Goal: Information Seeking & Learning: Understand process/instructions

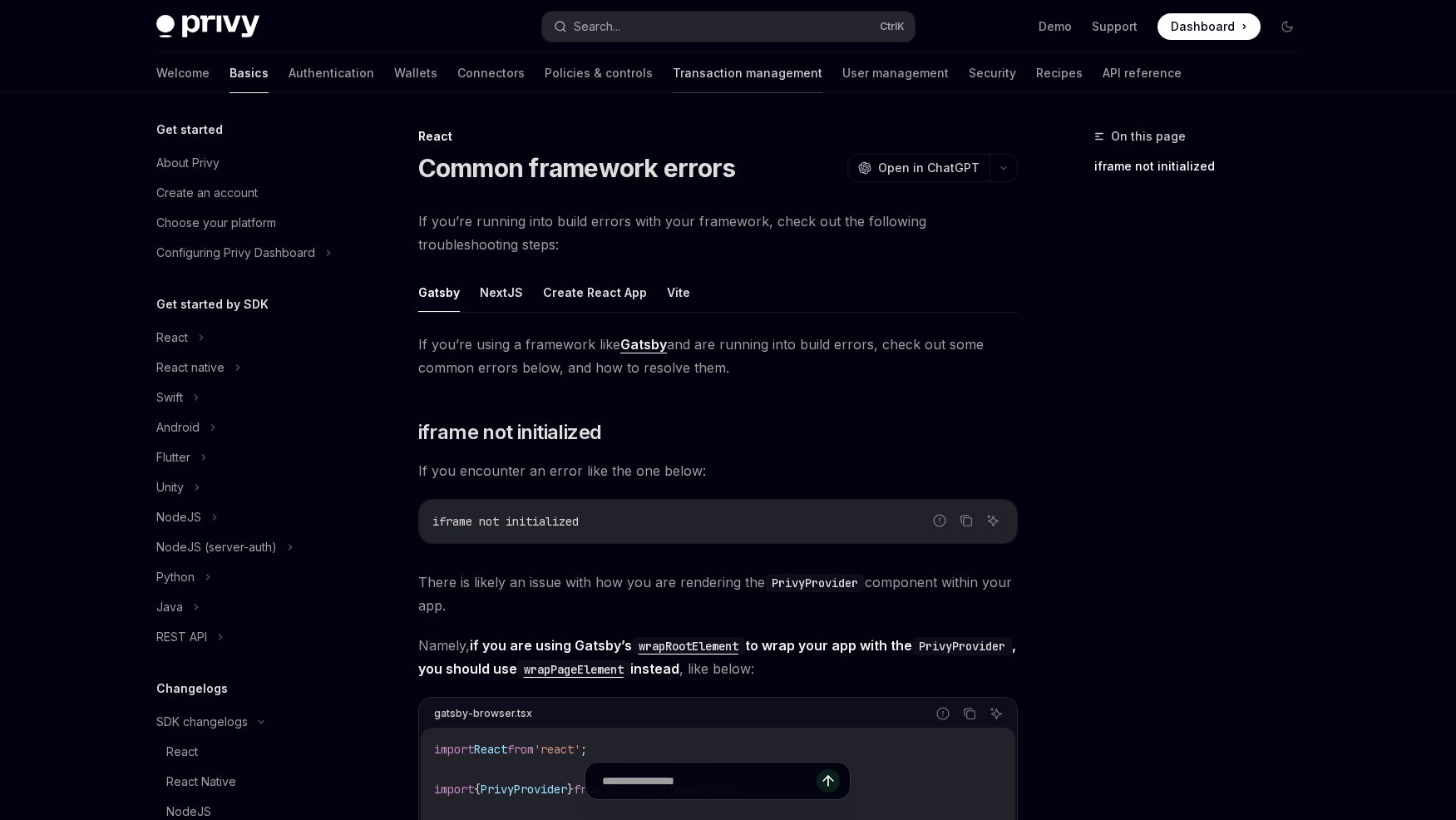
scroll to position [634, 0]
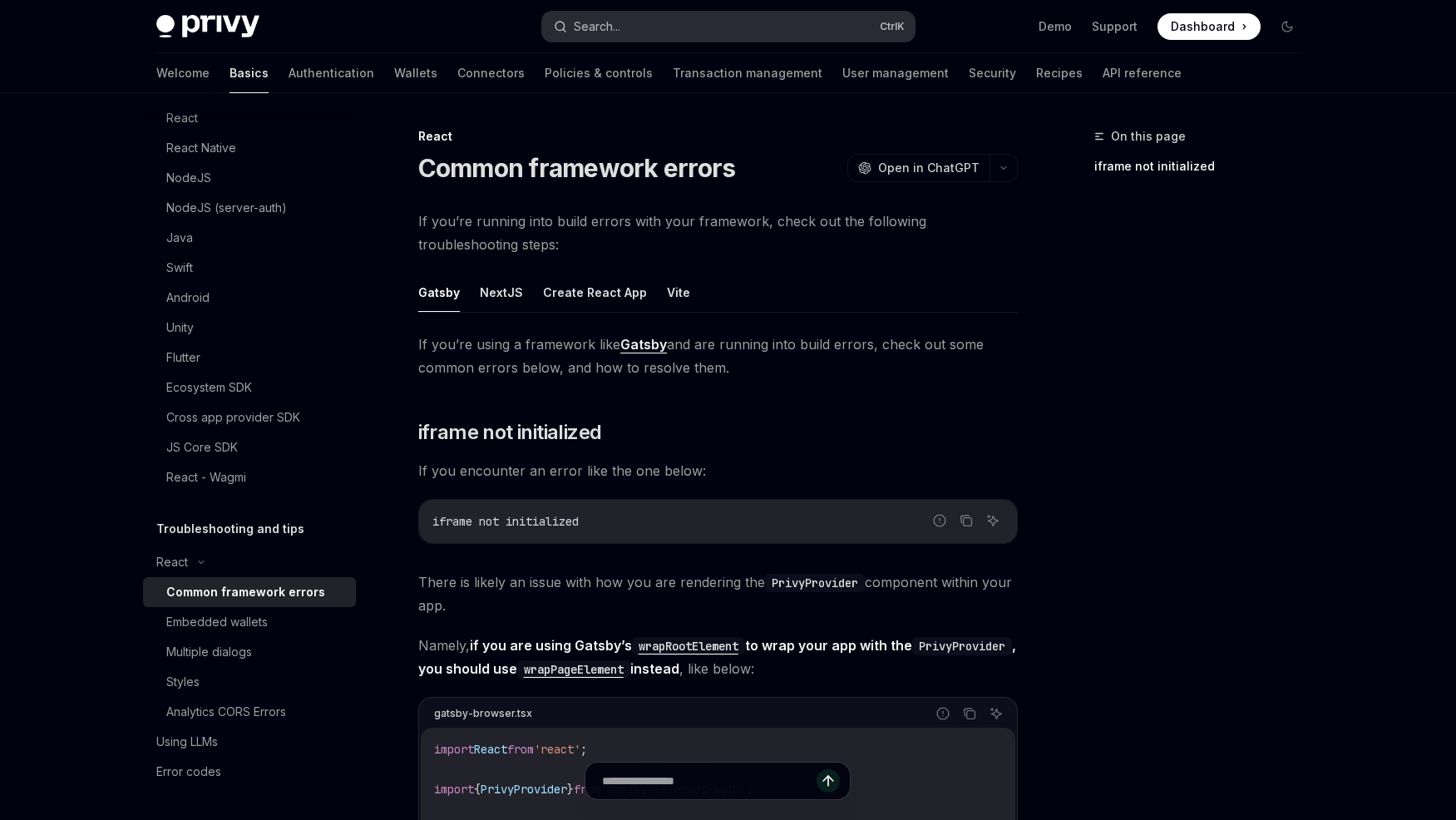
click at [706, 25] on button "Search... Ctrl K" at bounding box center [728, 26] width 372 height 30
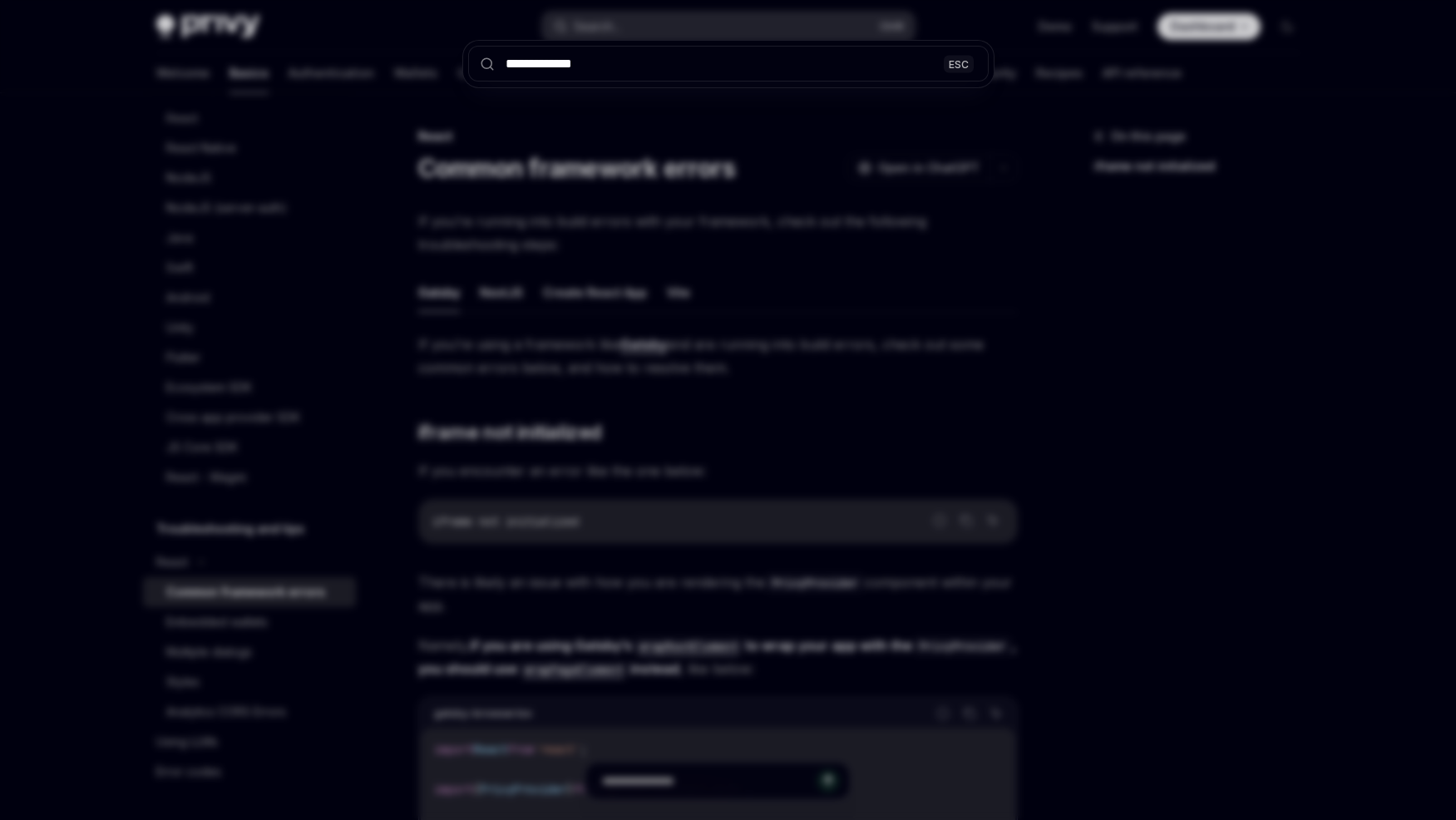
type input "**********"
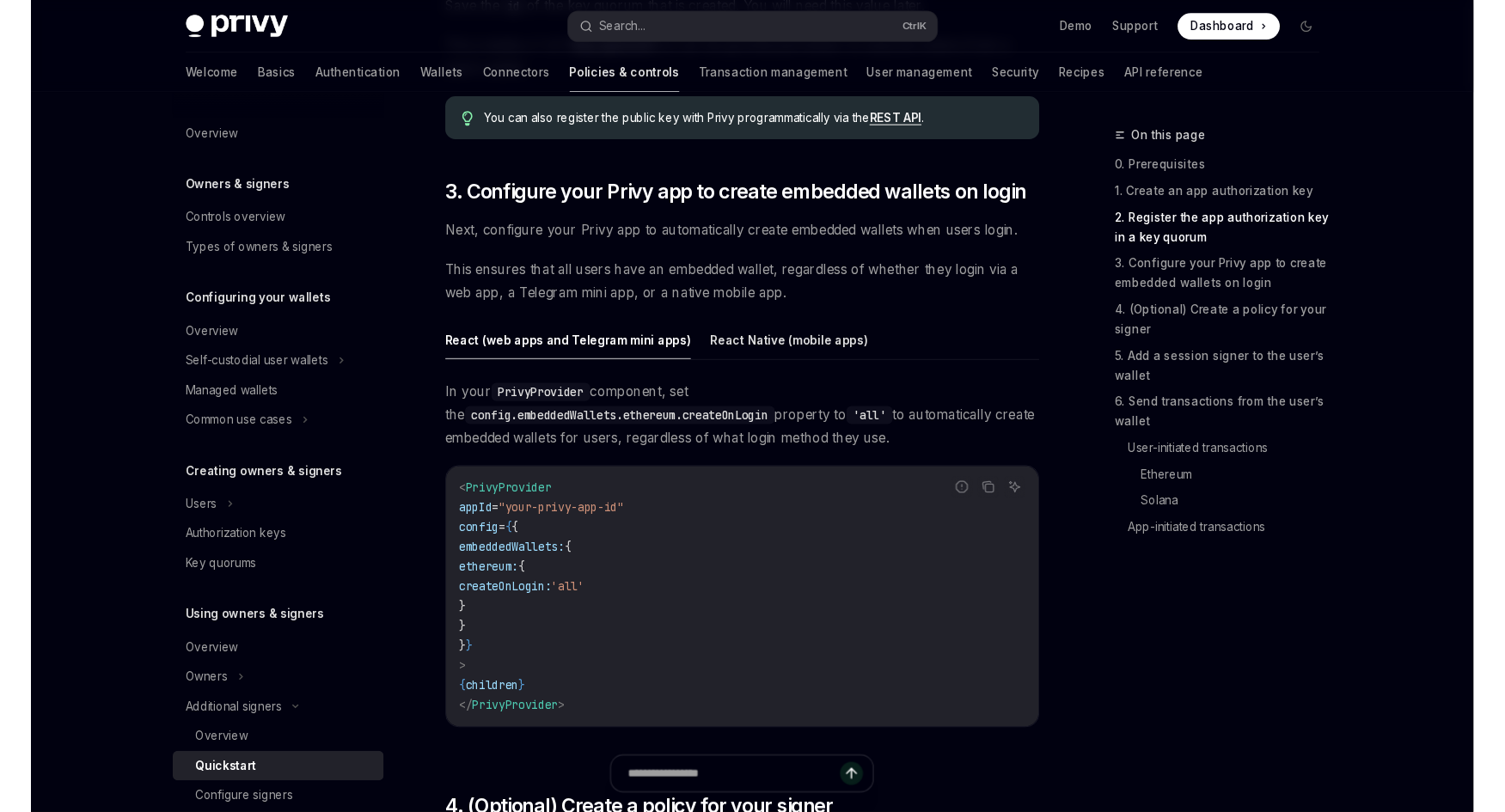
scroll to position [1578, 0]
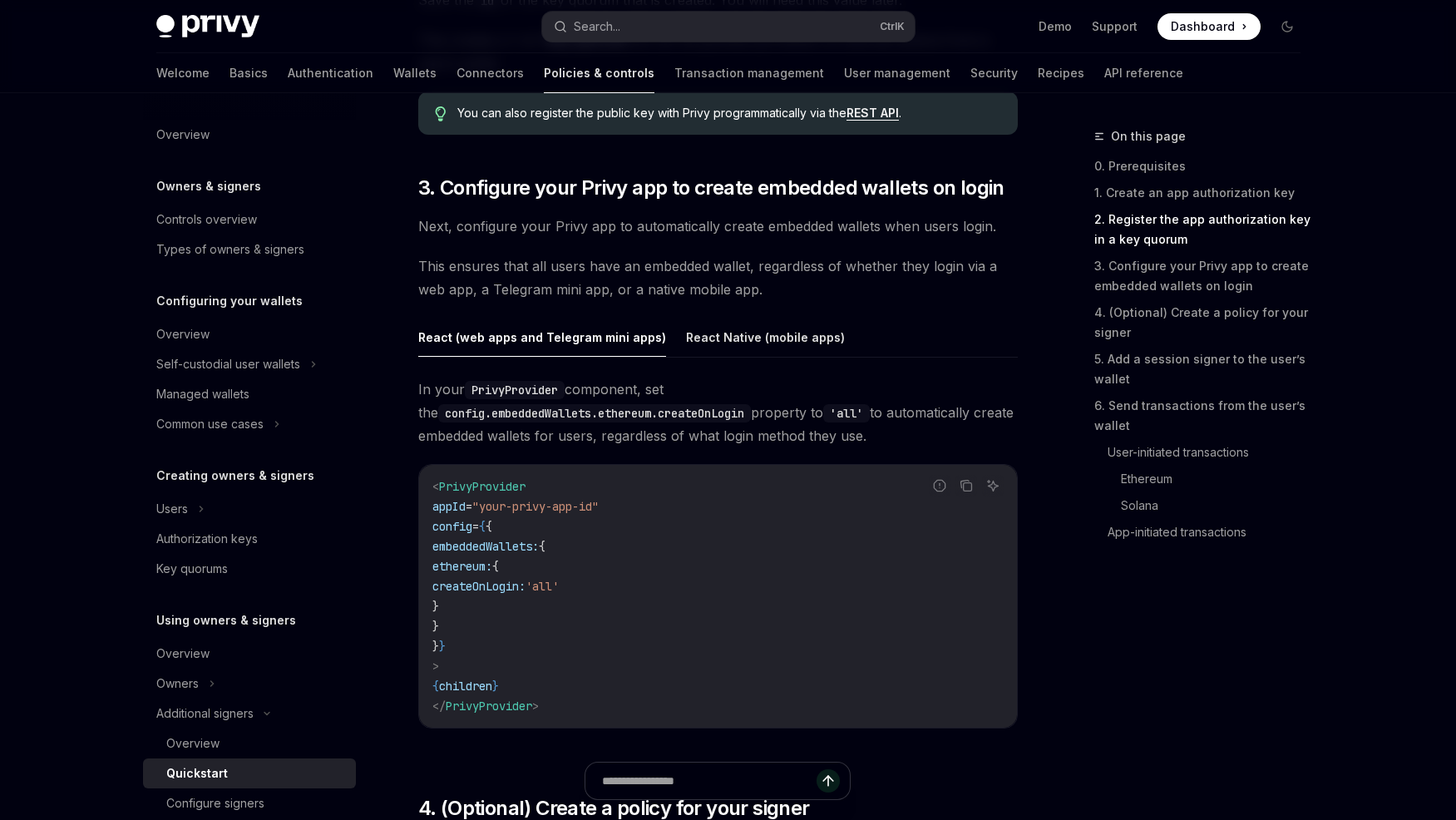
type textarea "*"
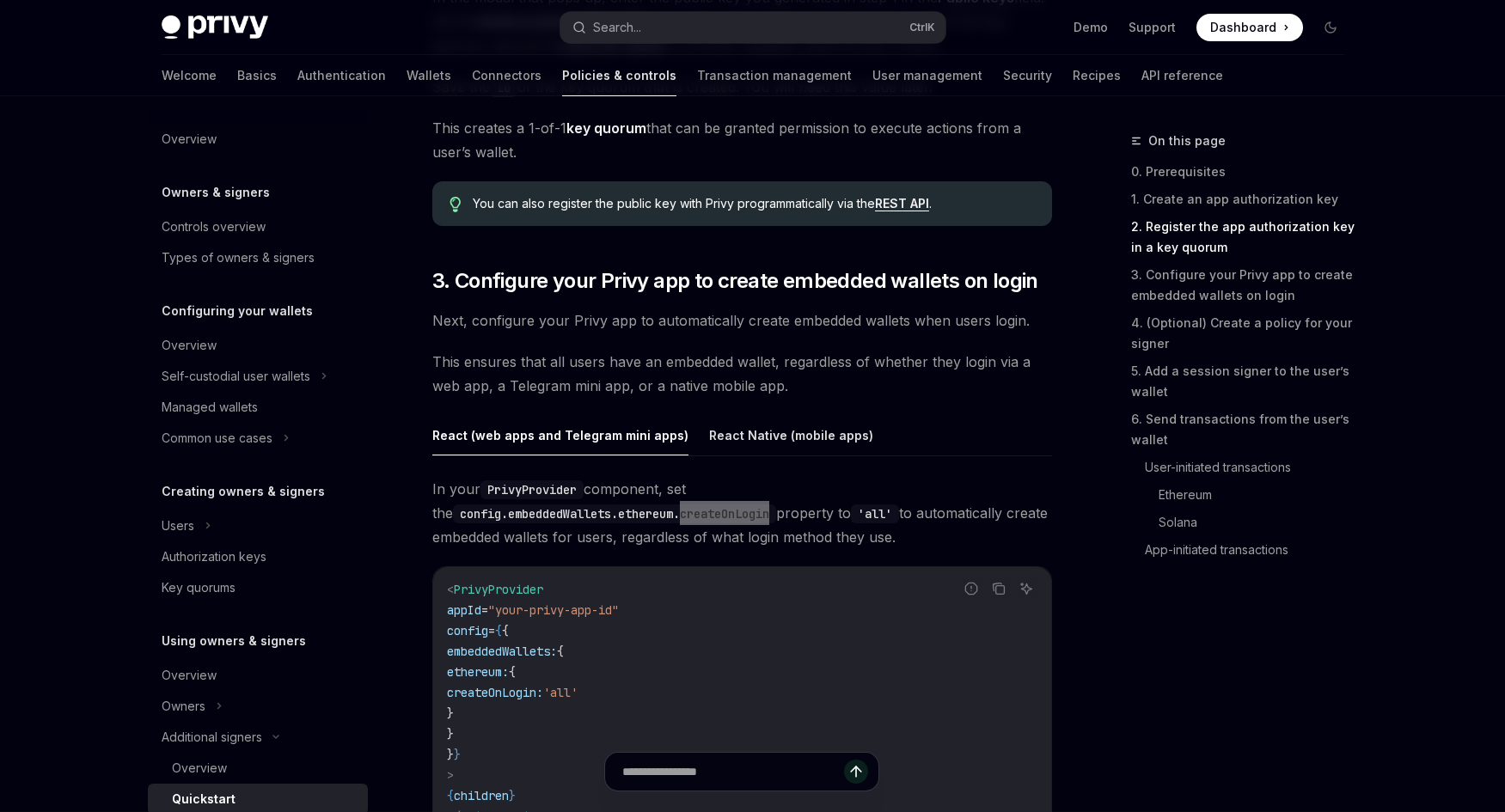
scroll to position [1491, 0]
